Goal: Task Accomplishment & Management: Use online tool/utility

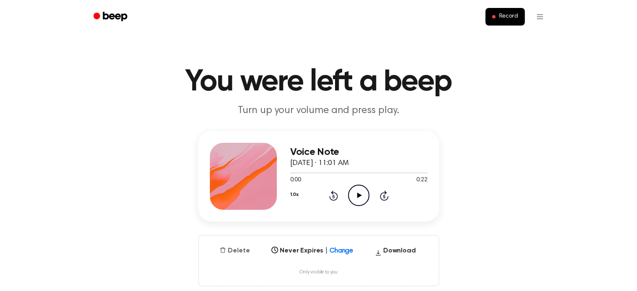
click at [238, 251] on button "Delete" at bounding box center [234, 251] width 37 height 10
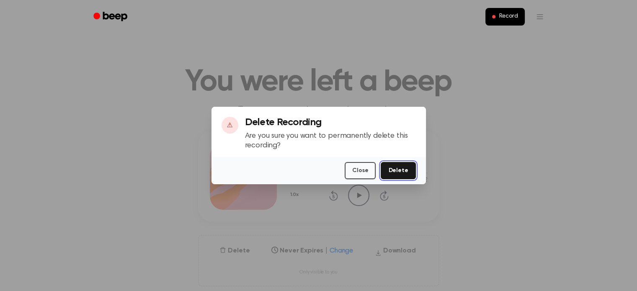
click at [396, 173] on button "Delete" at bounding box center [397, 170] width 35 height 17
